Goal: Check status: Check status

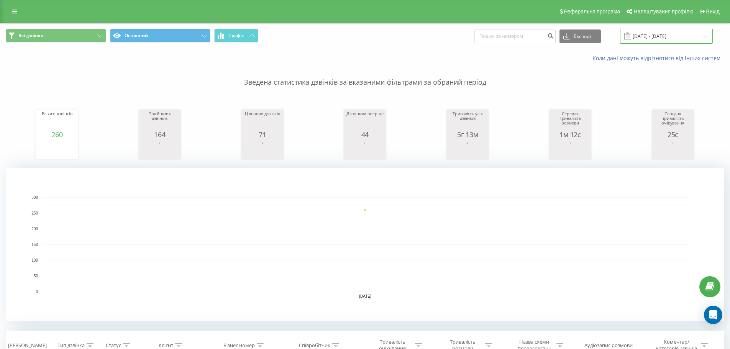
click at [687, 38] on input "[DATE] - [DATE]" at bounding box center [666, 36] width 93 height 15
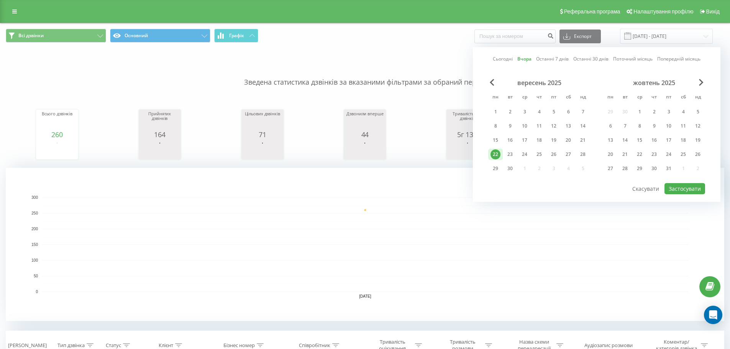
click at [498, 56] on link "Сьогодні" at bounding box center [503, 58] width 20 height 7
click at [691, 186] on button "Застосувати" at bounding box center [685, 188] width 41 height 11
type input "[DATE] - [DATE]"
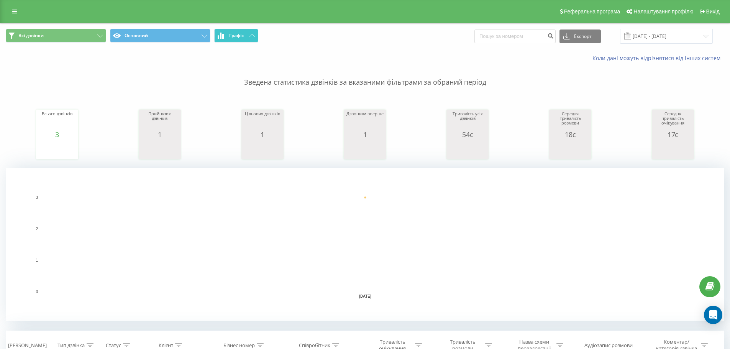
click at [245, 36] on button "Графік" at bounding box center [236, 36] width 44 height 14
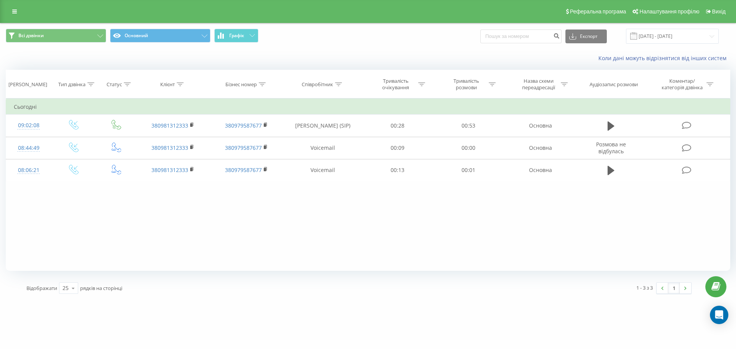
click at [95, 207] on div "Фільтрувати за умовою Дорівнює Введіть значення Скасувати OK Фільтрувати за умо…" at bounding box center [368, 184] width 724 height 172
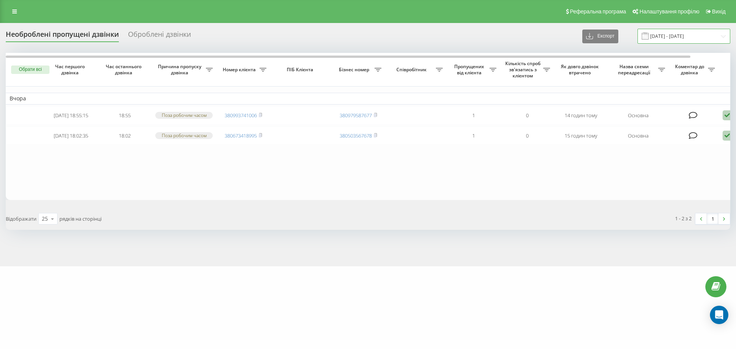
click at [681, 39] on input "22.08.2025 - 22.09.2025" at bounding box center [683, 36] width 93 height 15
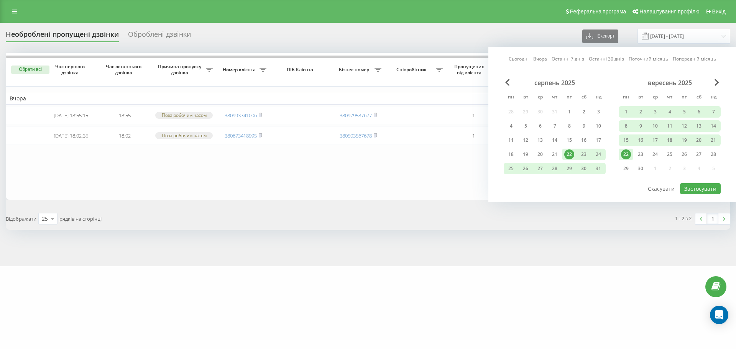
click at [520, 61] on link "Сьогодні" at bounding box center [519, 58] width 20 height 7
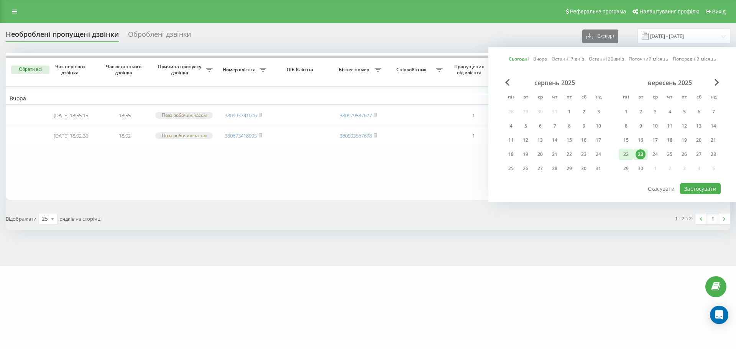
click at [628, 154] on div "22" at bounding box center [626, 154] width 10 height 10
click at [644, 156] on div "23" at bounding box center [640, 154] width 10 height 10
click at [707, 184] on button "Застосувати" at bounding box center [700, 188] width 41 height 11
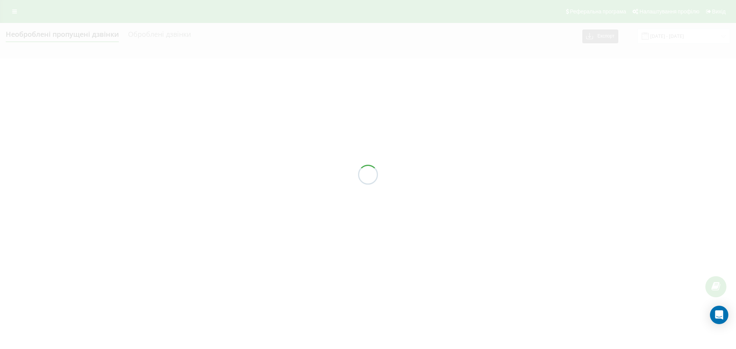
type input "22.09.2025 - 23.09.2025"
